Goal: Task Accomplishment & Management: Manage account settings

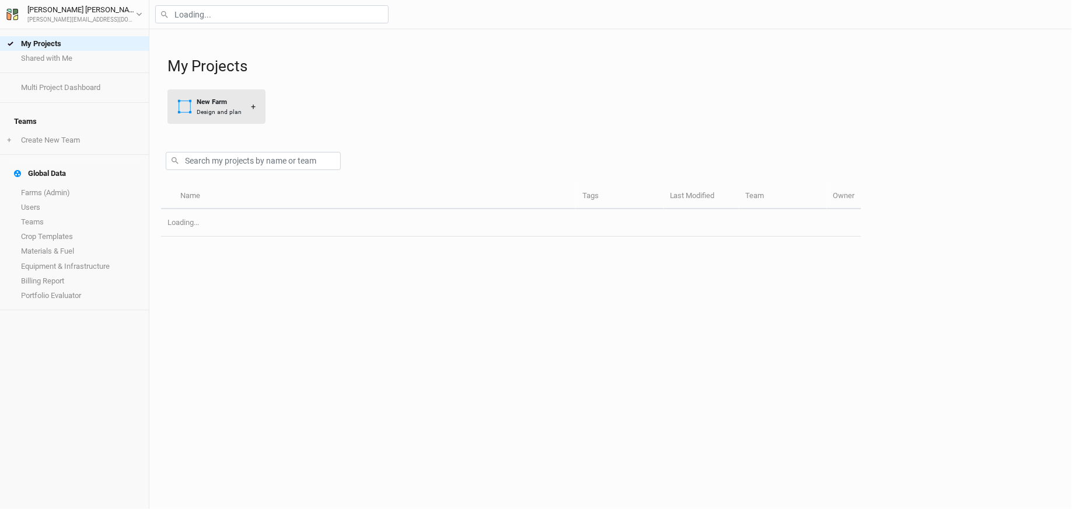
click at [207, 116] on button "New Farm Design and plan +" at bounding box center [217, 106] width 98 height 34
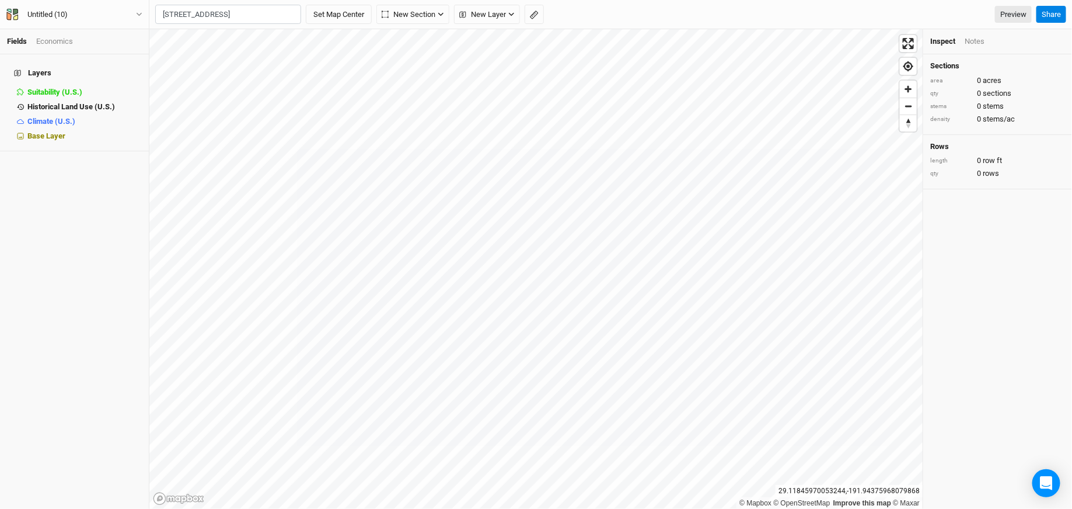
scroll to position [0, 24]
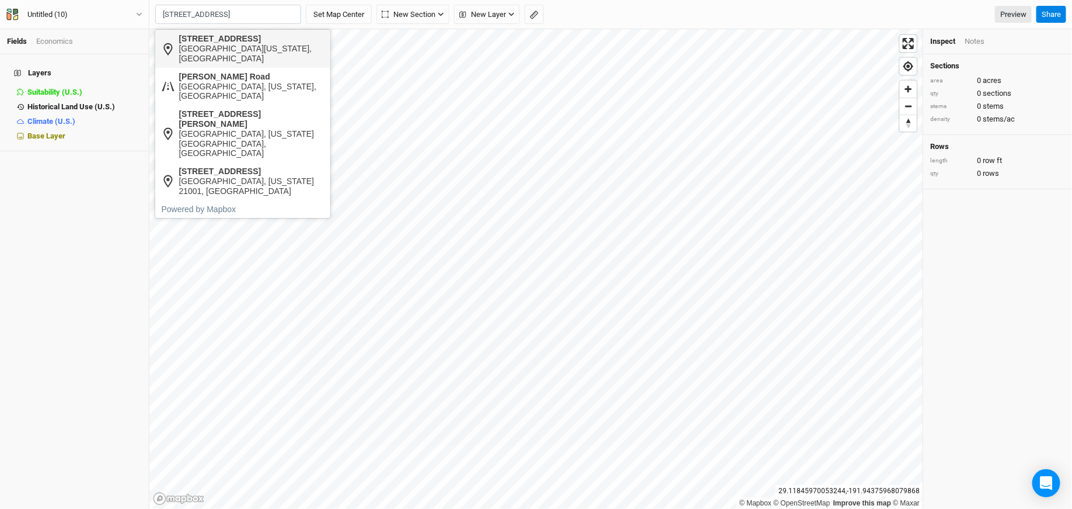
click at [251, 37] on div "[STREET_ADDRESS]" at bounding box center [251, 39] width 145 height 10
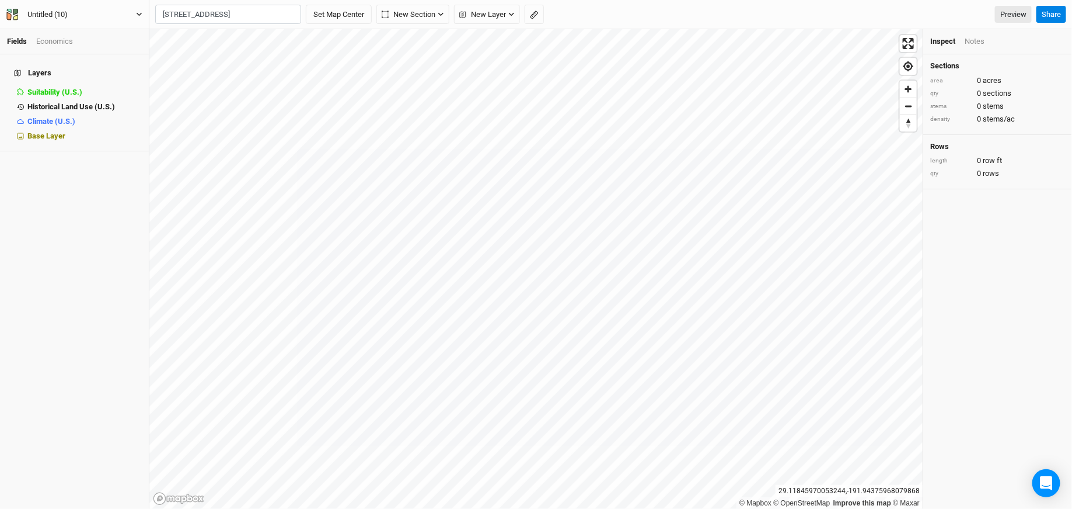
type input "[STREET_ADDRESS][US_STATE]"
click at [96, 12] on button "Untitled (10)" at bounding box center [74, 14] width 137 height 13
click at [103, 47] on button "Project Settings" at bounding box center [97, 47] width 92 height 15
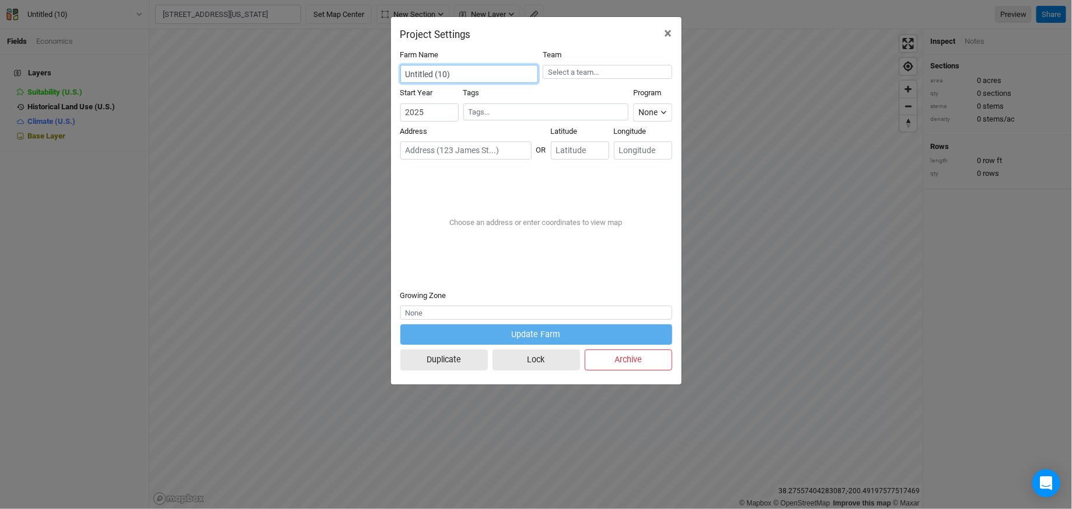
drag, startPoint x: 474, startPoint y: 76, endPoint x: 363, endPoint y: 76, distance: 110.9
click at [363, 76] on div "Project Settings × Farm Name Untitled (10) Team Start Year [DATE] Tags Program …" at bounding box center [536, 254] width 1072 height 509
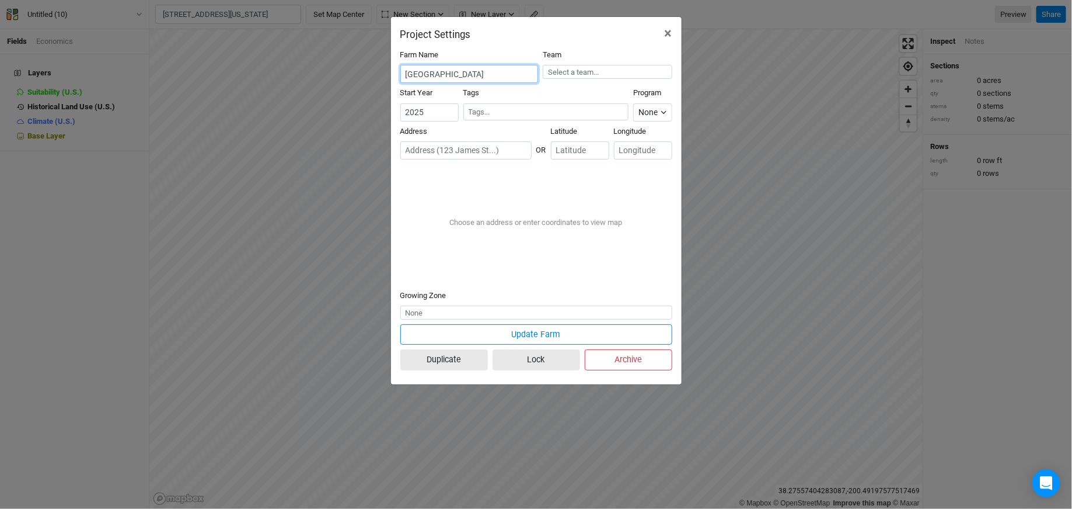
type input "[GEOGRAPHIC_DATA]"
paste input "[STREET_ADDRESS]"
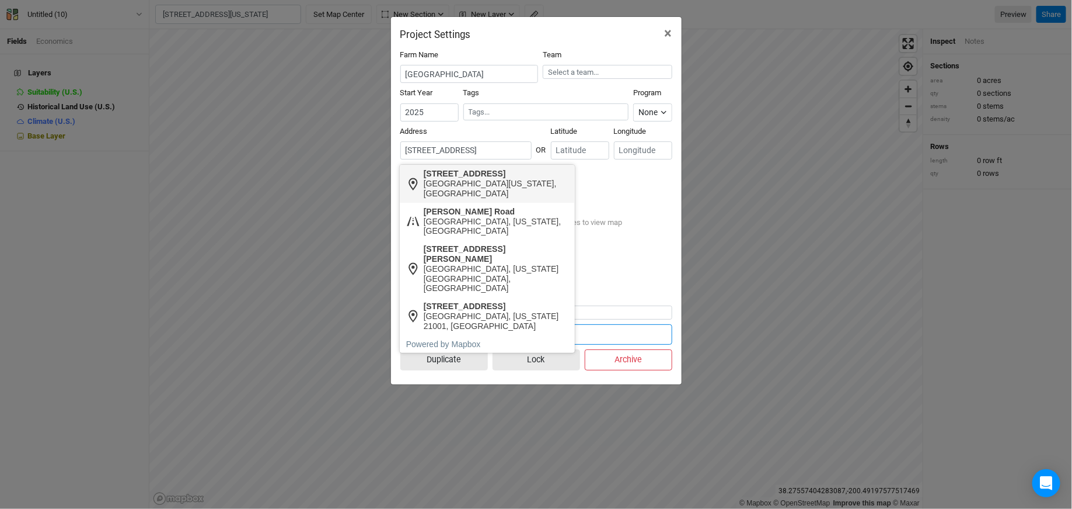
click at [479, 175] on div "[STREET_ADDRESS]" at bounding box center [496, 174] width 145 height 10
type input "[STREET_ADDRESS][US_STATE]"
type input "39.54744"
type input "-76.14115"
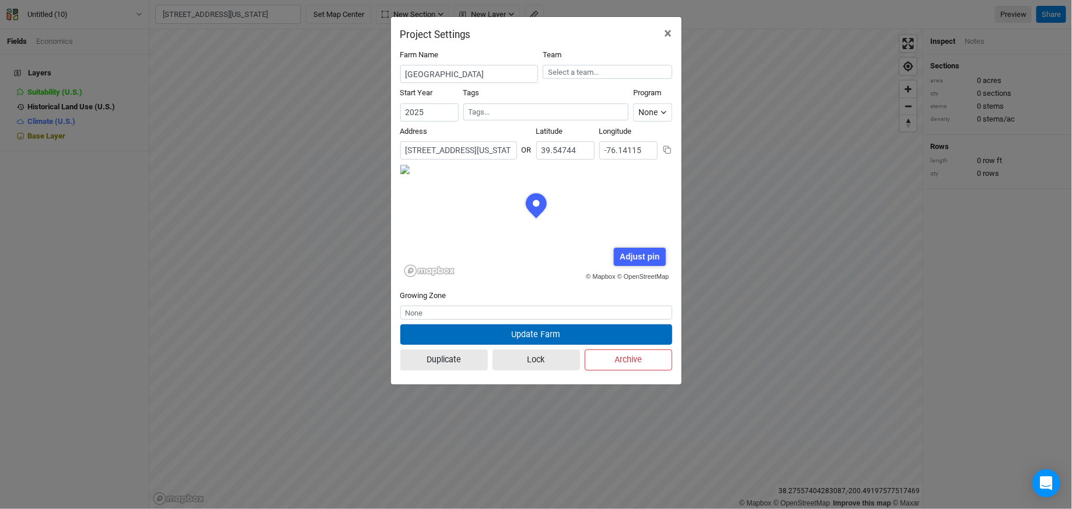
click at [490, 329] on button "Update Farm" at bounding box center [536, 334] width 272 height 20
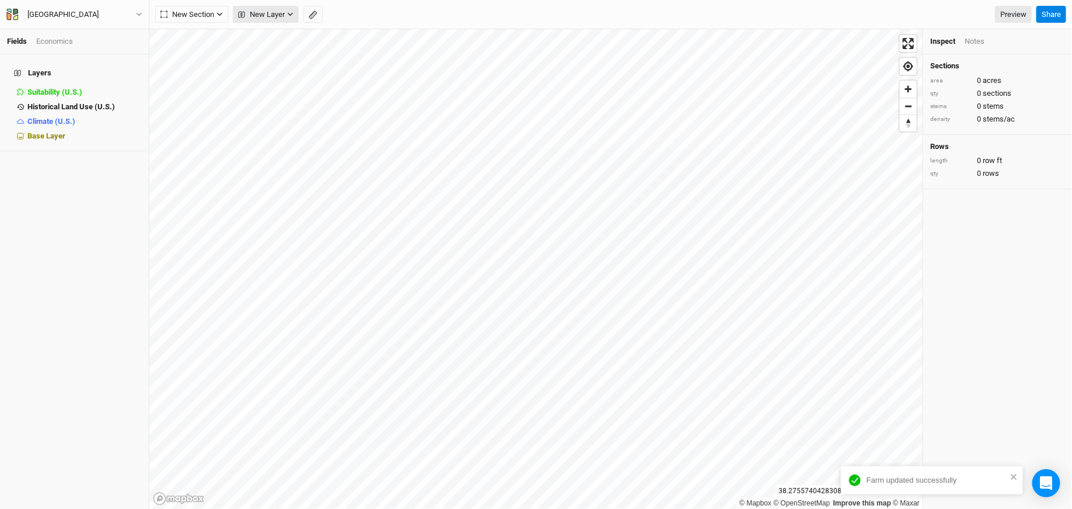
click at [264, 18] on span "New Layer" at bounding box center [261, 15] width 47 height 12
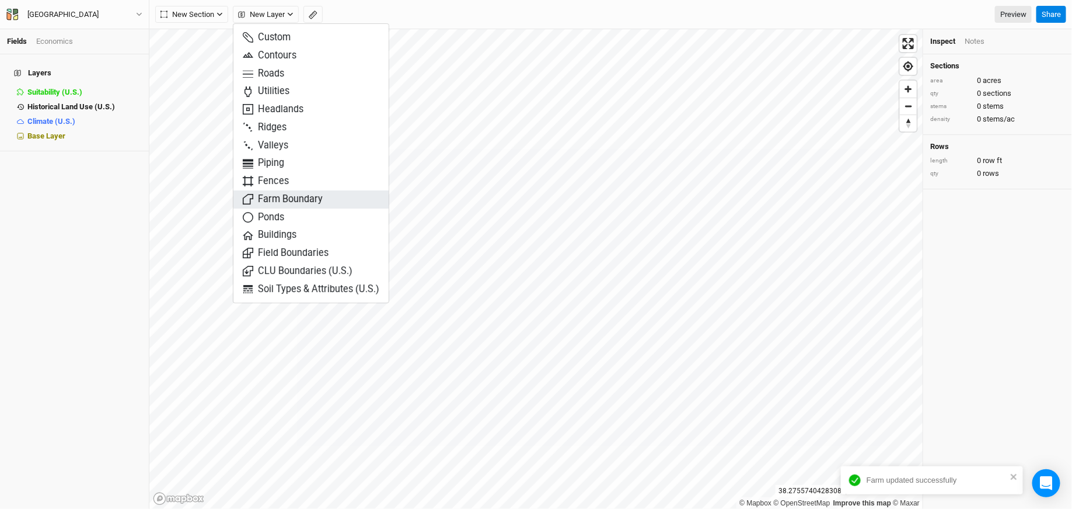
click at [291, 200] on span "Farm Boundary" at bounding box center [283, 199] width 80 height 13
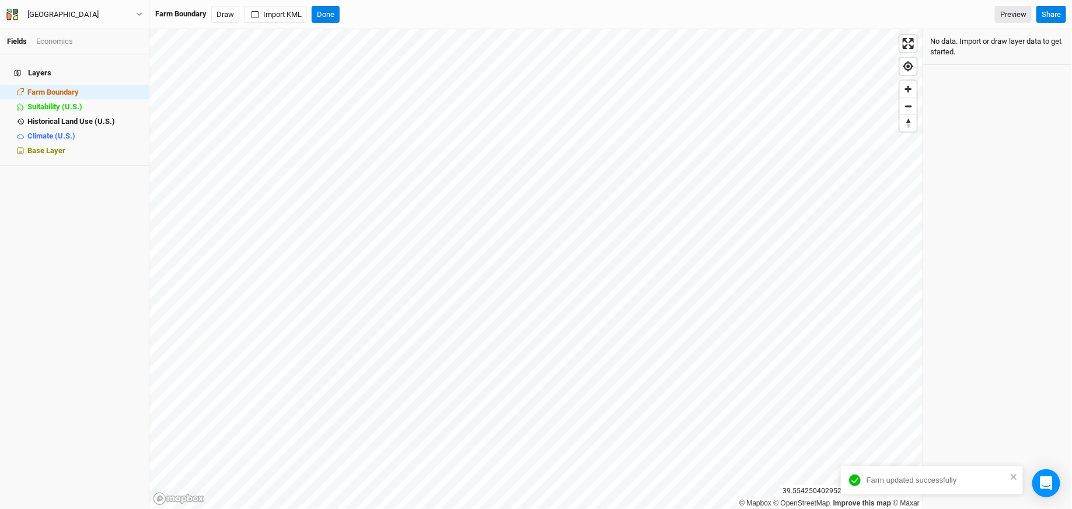
click at [281, 26] on div "Farm Boundary Draw Import KML Done Preview Share" at bounding box center [610, 14] width 923 height 29
click at [277, 15] on button "Import KML" at bounding box center [275, 15] width 63 height 18
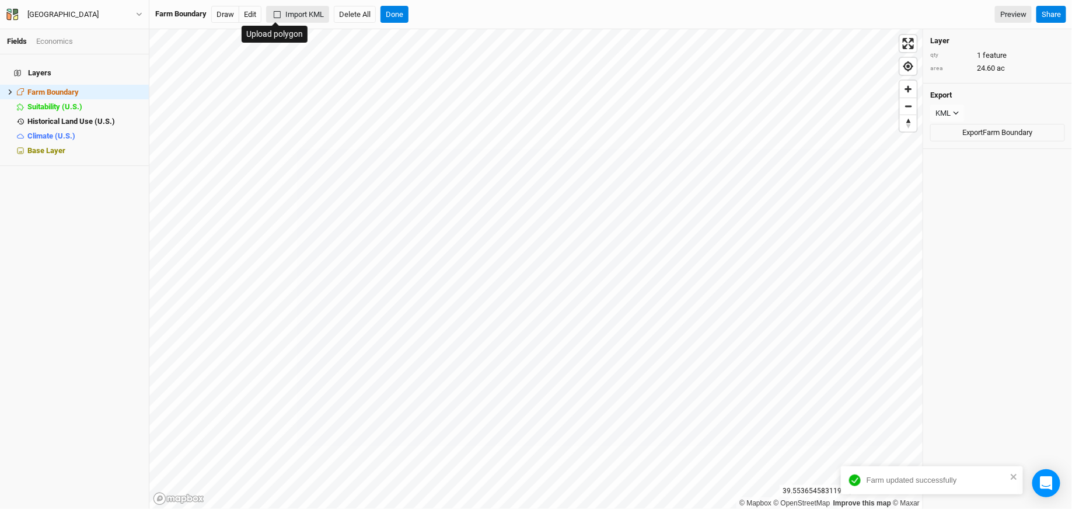
click at [301, 13] on button "Import KML" at bounding box center [297, 15] width 63 height 18
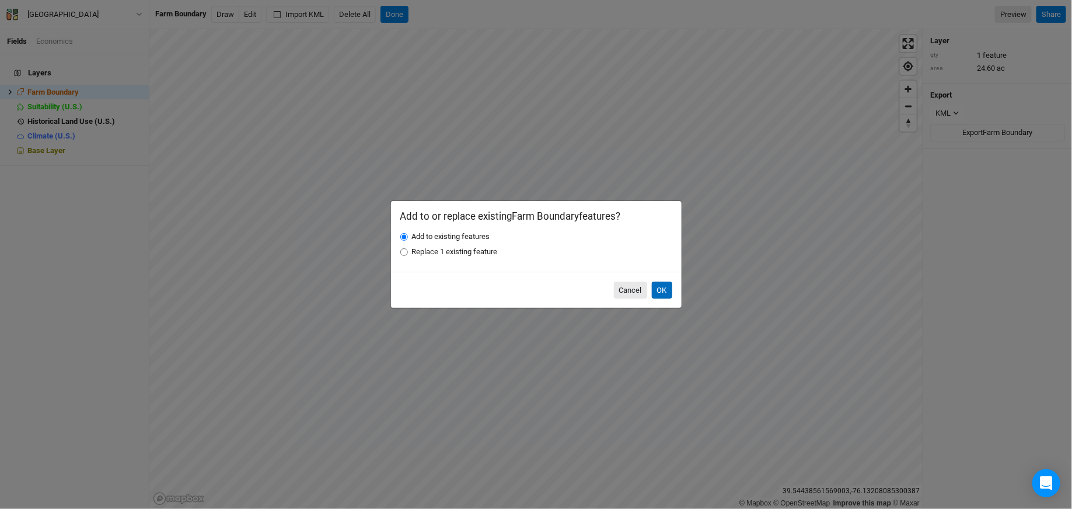
click at [668, 294] on button "OK" at bounding box center [662, 290] width 20 height 18
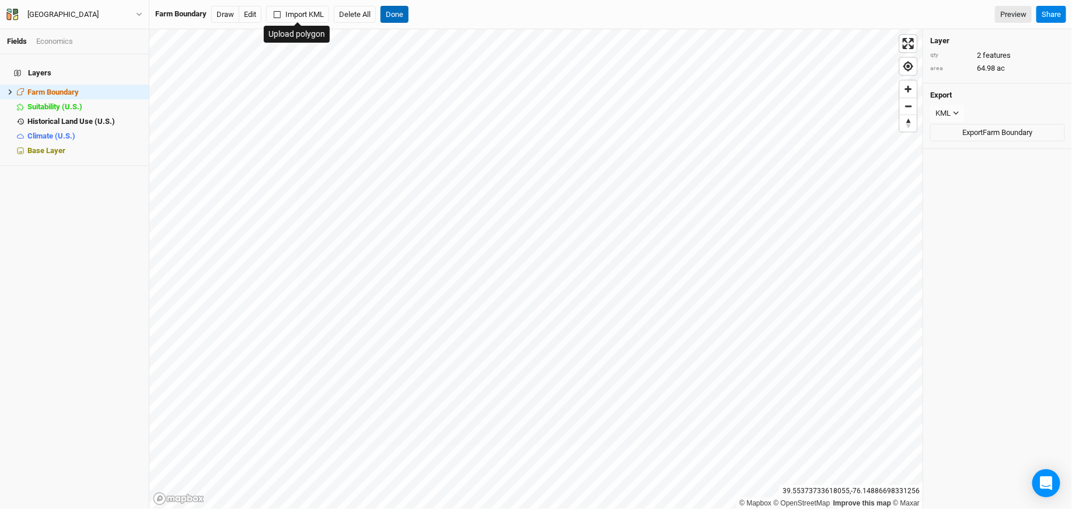
click at [391, 11] on button "Done" at bounding box center [395, 15] width 28 height 18
